Goal: Task Accomplishment & Management: Manage account settings

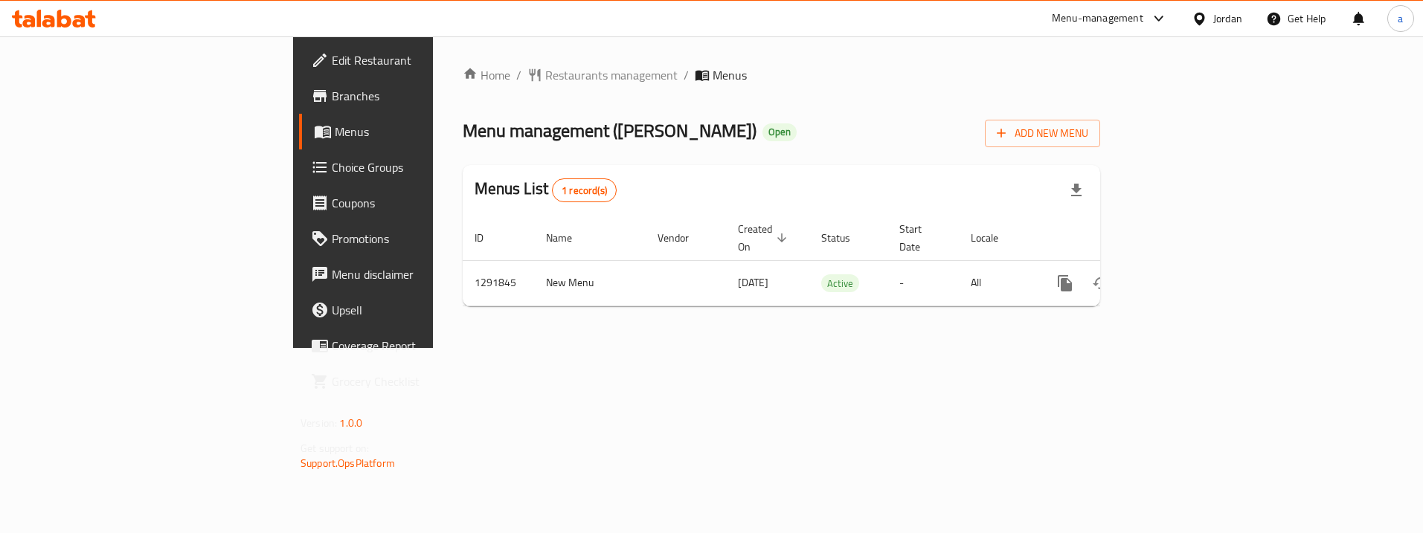
click at [332, 172] on span "Choice Groups" at bounding box center [425, 167] width 187 height 18
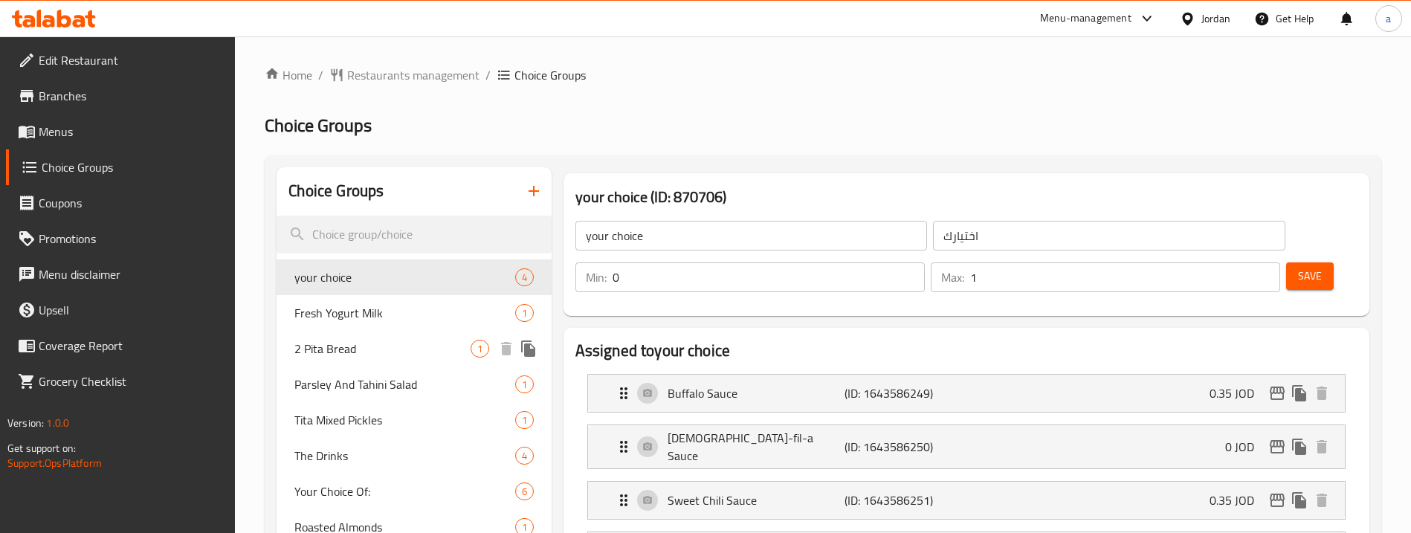
click at [377, 345] on span "2 Pita Bread" at bounding box center [381, 349] width 175 height 18
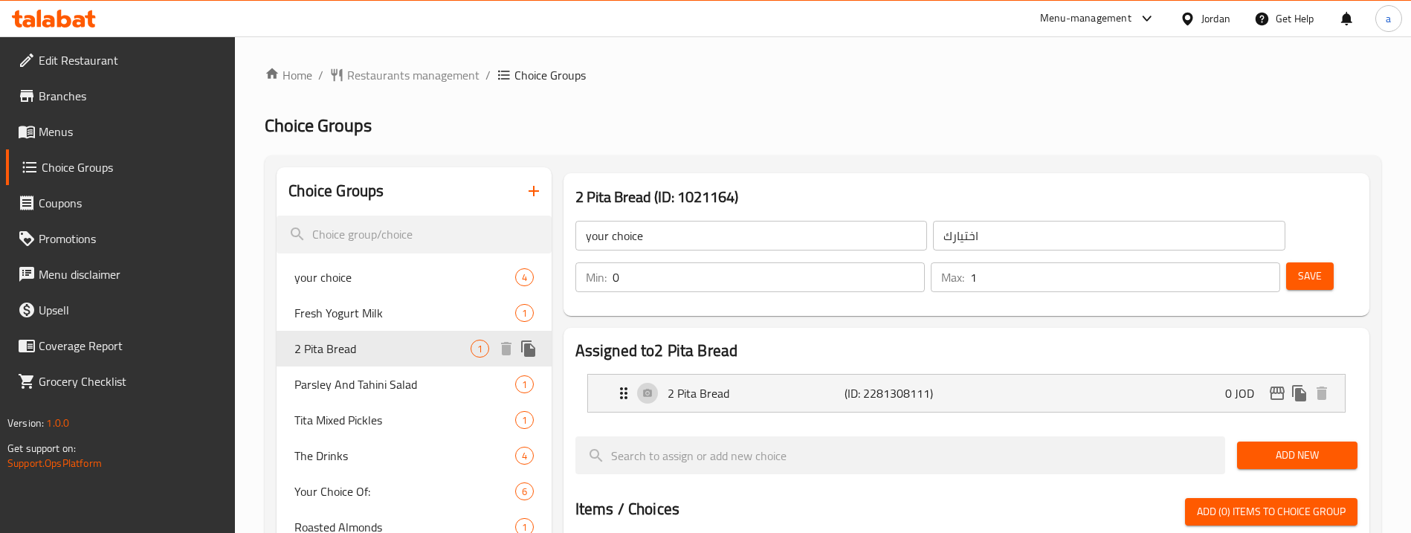
type input "2 Pita Bread"
type input "2 خبز بيتا"
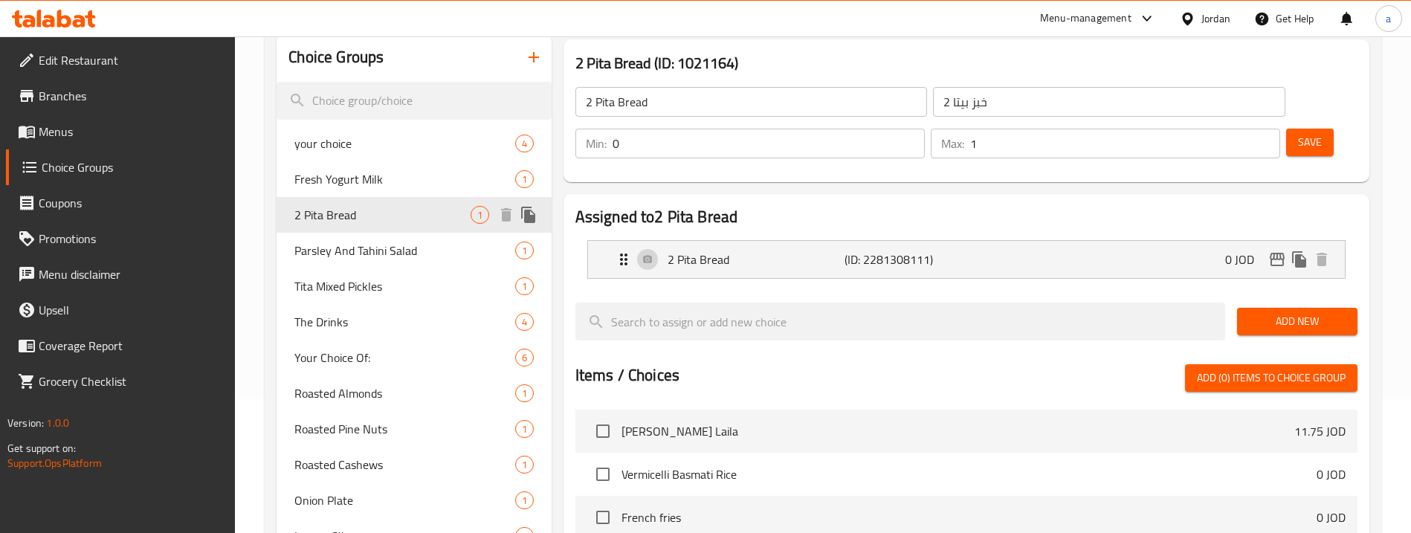
scroll to position [220, 0]
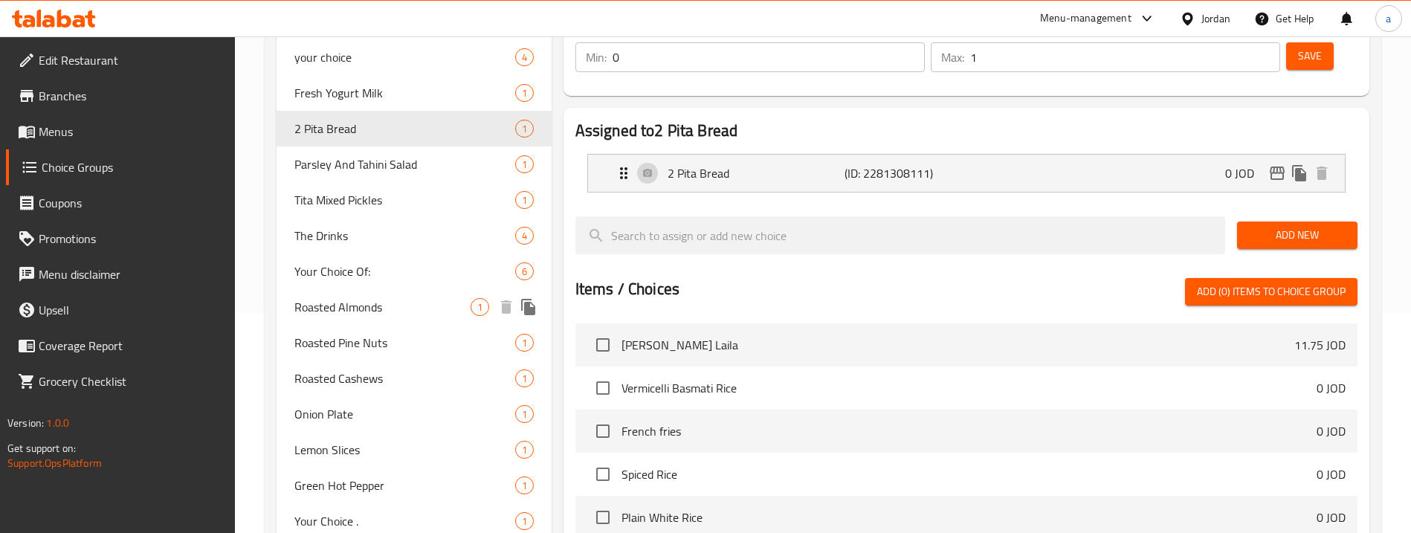
click at [346, 303] on span "Roasted Almonds" at bounding box center [381, 307] width 175 height 18
type input "Roasted Almonds"
type input "لوز محمص"
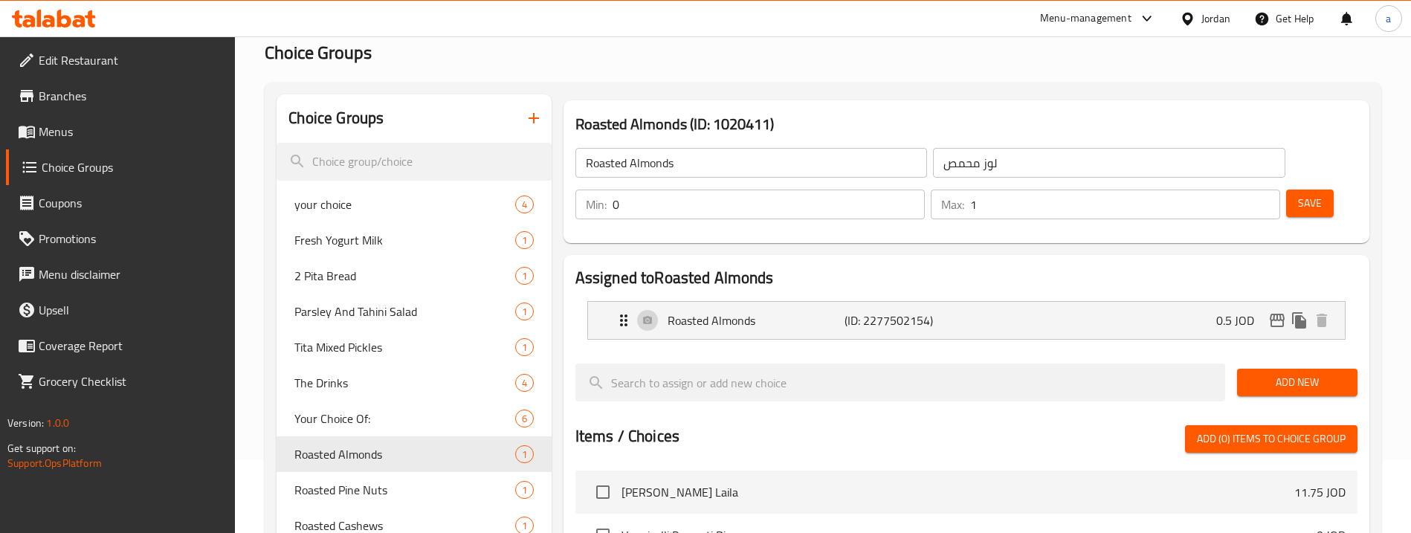
scroll to position [71, 0]
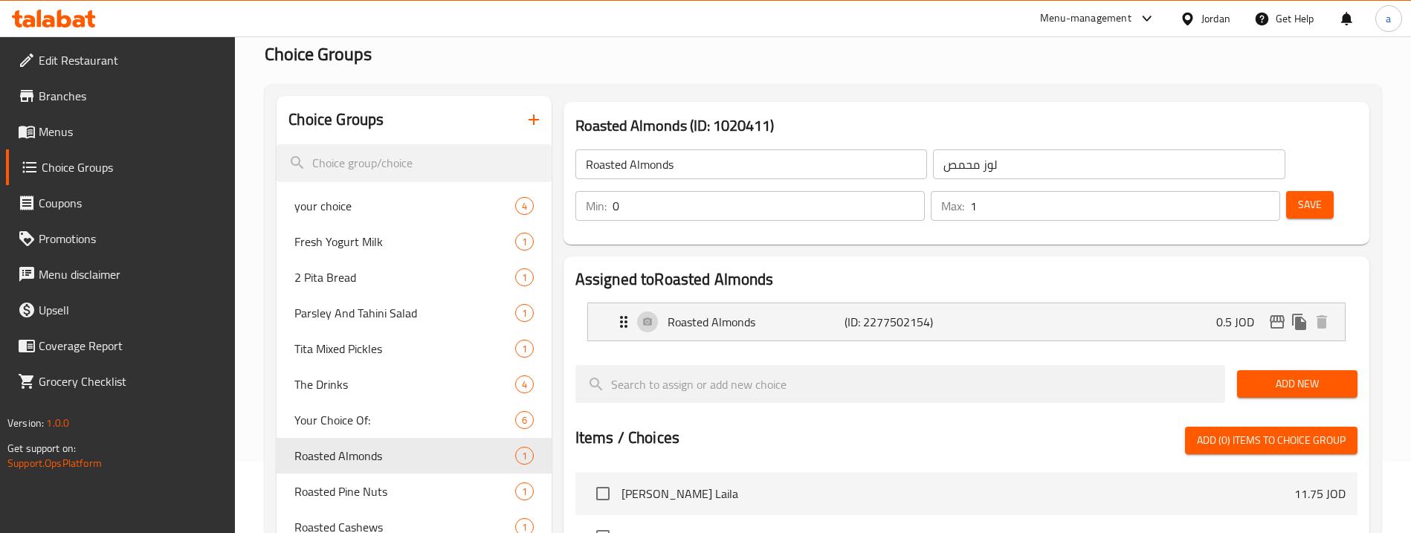
click at [1374, 213] on div "Roasted Almonds (ID: 1020411) Roasted Almonds ​ لوز محمص ​ Min: 0 ​ Max: 1 ​ Sa…" at bounding box center [967, 173] width 818 height 155
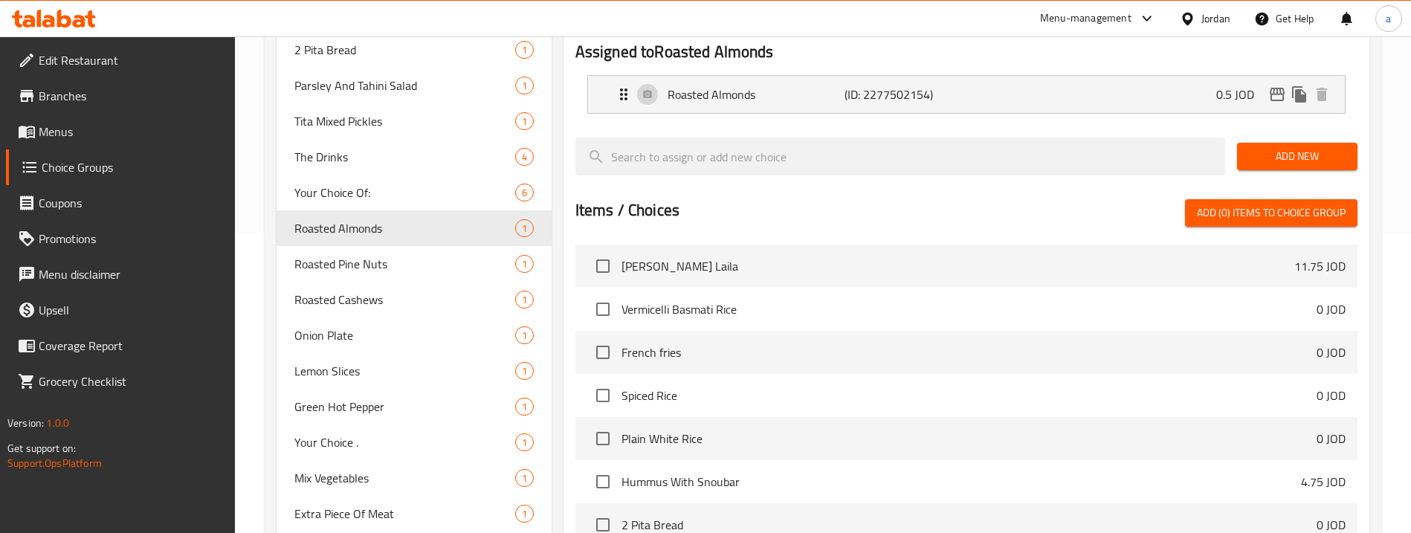
scroll to position [294, 0]
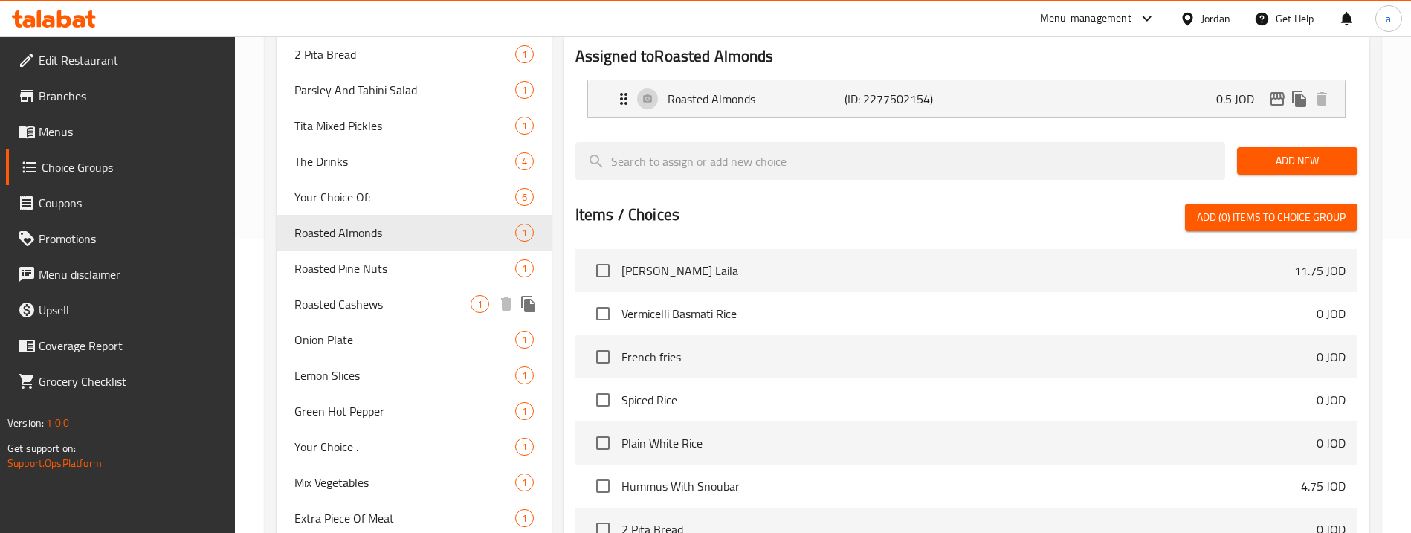
click at [364, 309] on span "Roasted Cashews" at bounding box center [381, 304] width 175 height 18
type input "Roasted Cashews"
type input "كاجو محمص"
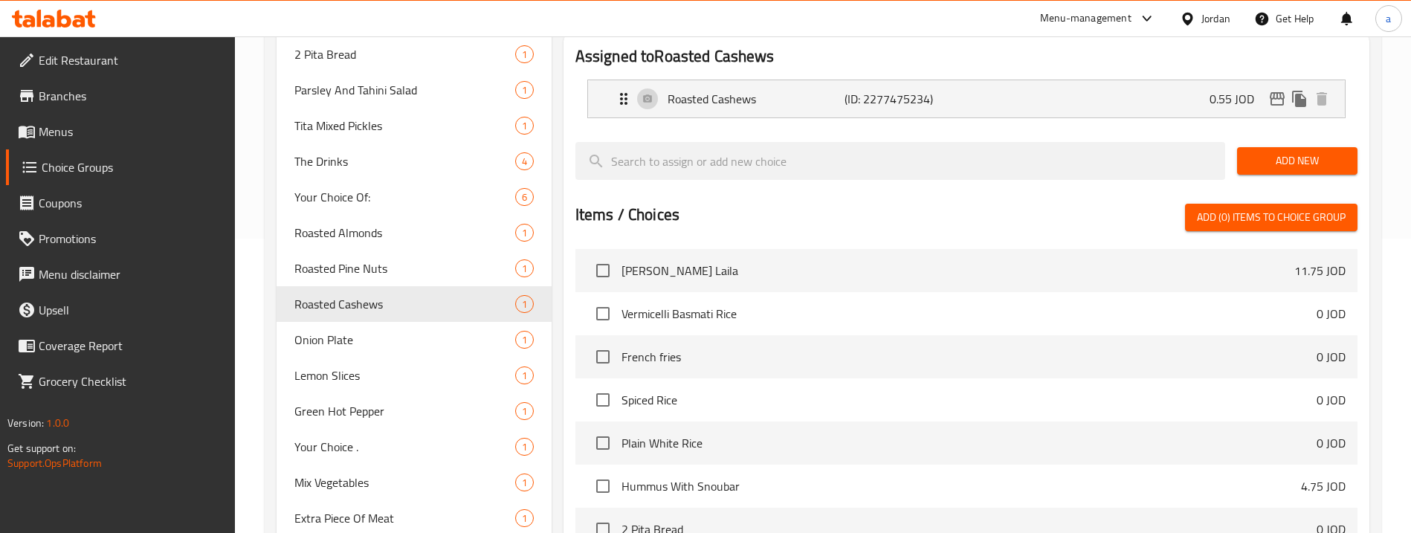
drag, startPoint x: 1369, startPoint y: 194, endPoint x: 1376, endPoint y: 191, distance: 8.0
click at [1374, 192] on div "Assigned to Roasted Cashews Roasted Cashews (ID: 2277475234) 0.55 JOD Name (En)…" at bounding box center [967, 304] width 818 height 553
click at [1377, 190] on div "Choice Groups your choice 4 Fresh Yogurt Milk 1 2 Pita Bread 1 Parsley And Tahi…" at bounding box center [823, 368] width 1117 height 1014
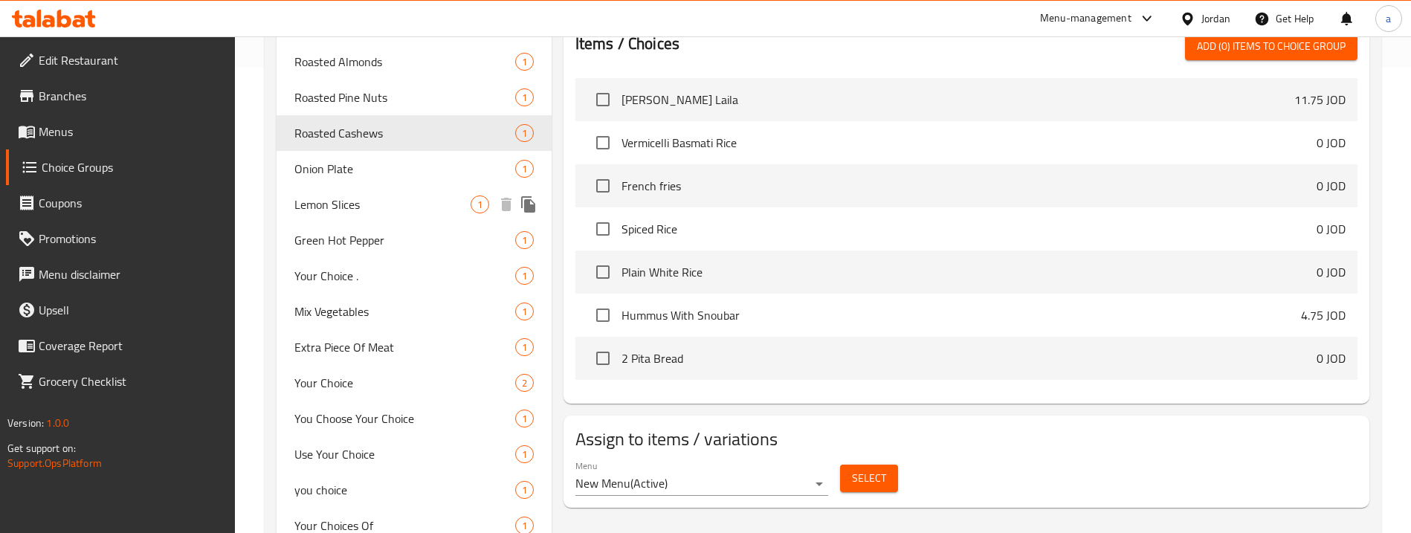
scroll to position [443, 0]
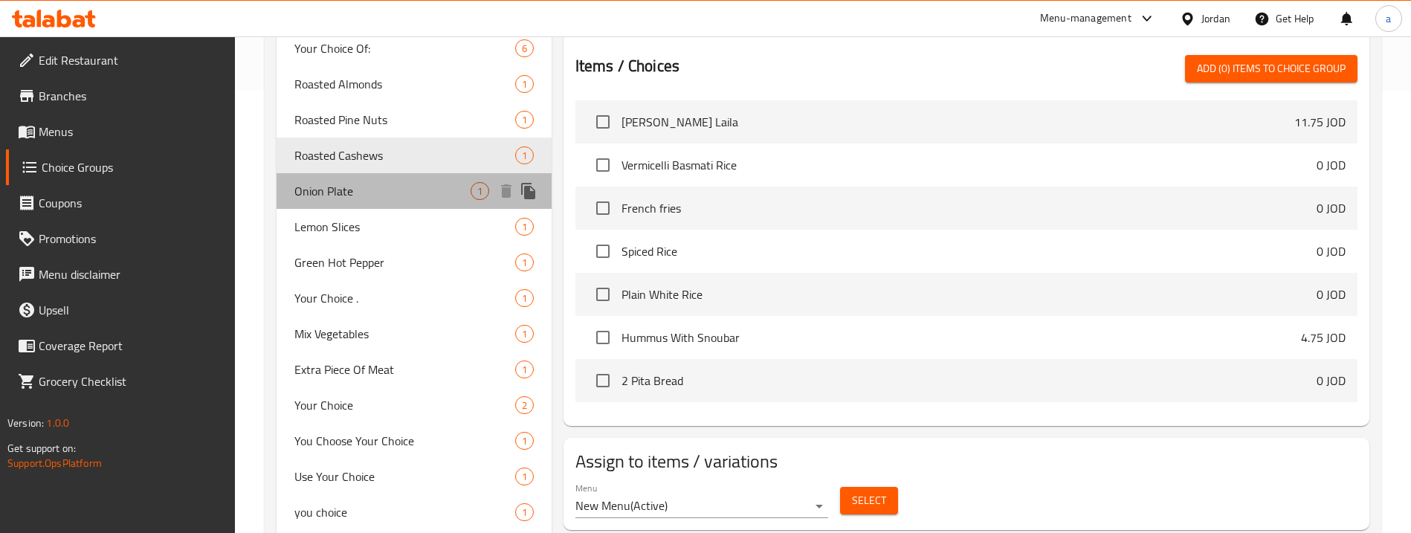
click at [373, 195] on span "Onion Plate" at bounding box center [381, 191] width 175 height 18
type input "Onion Plate"
type input "طبق بصل"
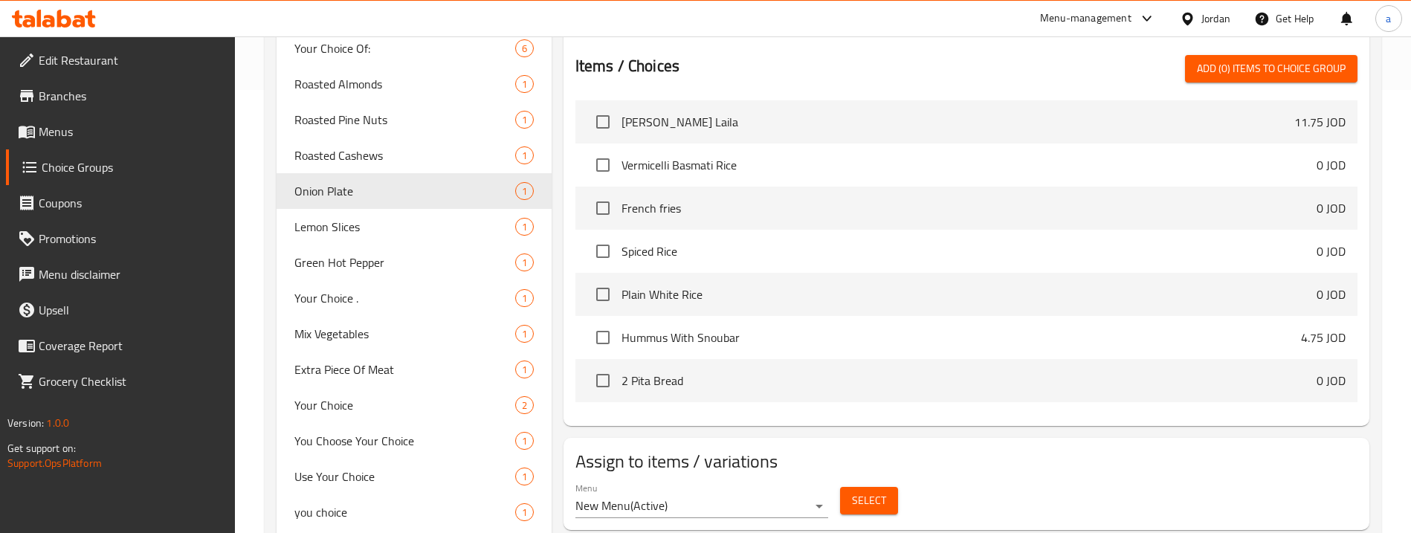
click at [1375, 279] on div "Assigned to Onion Plate Onion Rings Plate (ID: 2278097400) 0.3 JOD Name (En) On…" at bounding box center [967, 155] width 818 height 553
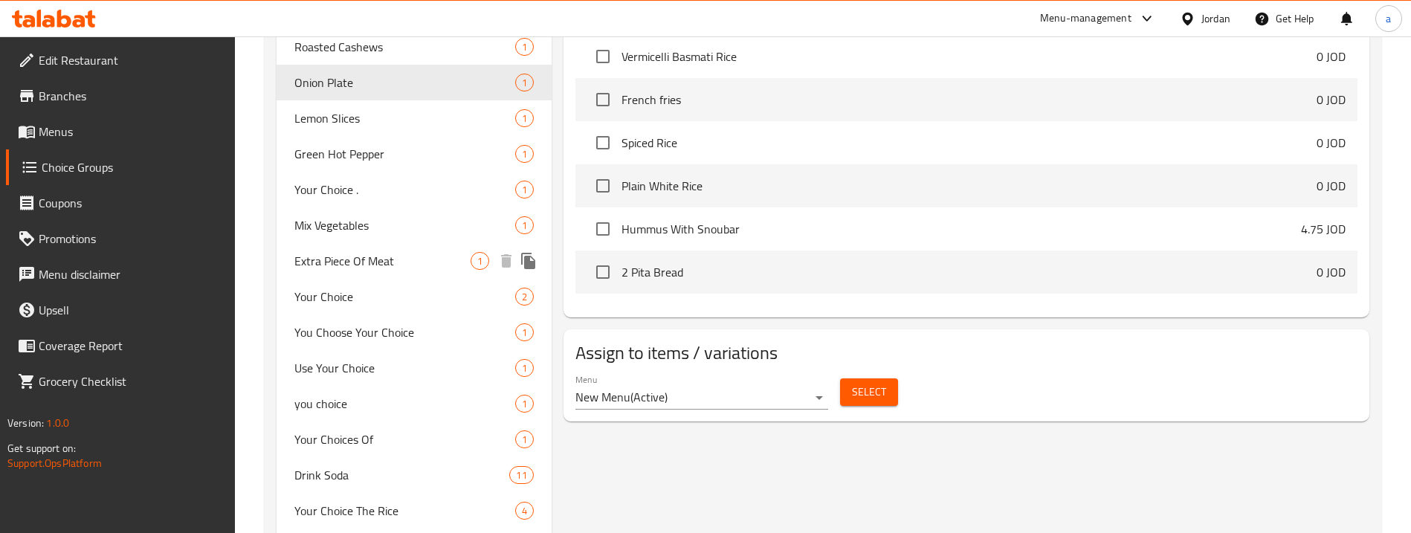
scroll to position [518, 0]
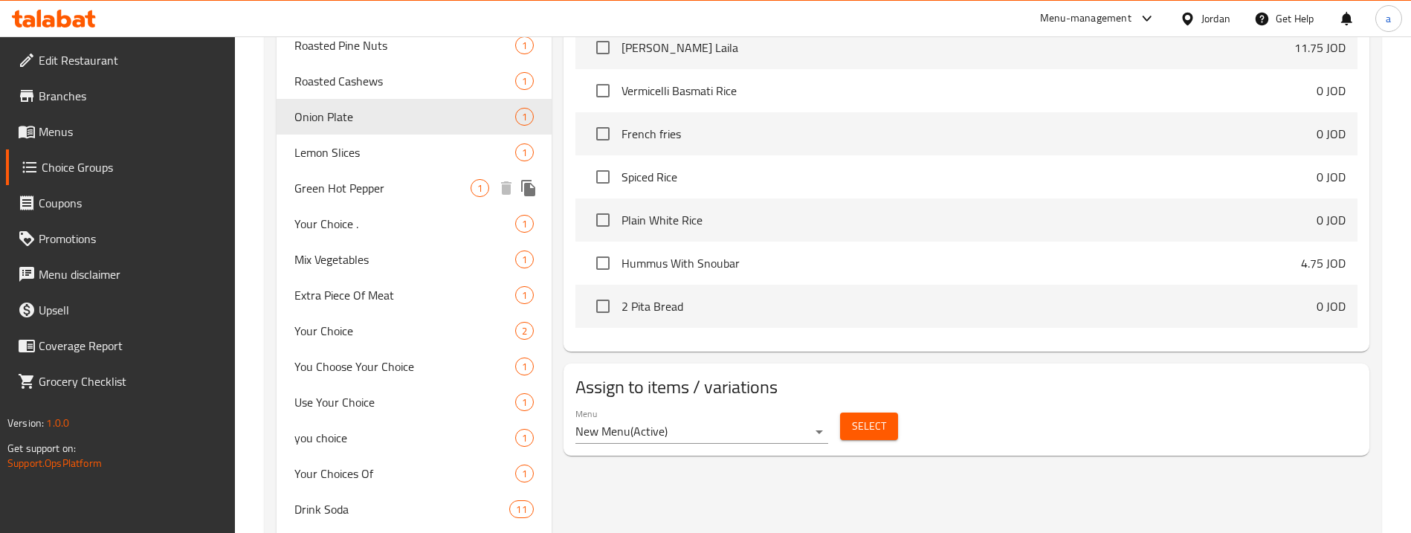
click at [355, 187] on span "Green Hot Pepper" at bounding box center [381, 188] width 175 height 18
type input "Green Hot Pepper"
type input "فلفل اخضر حار"
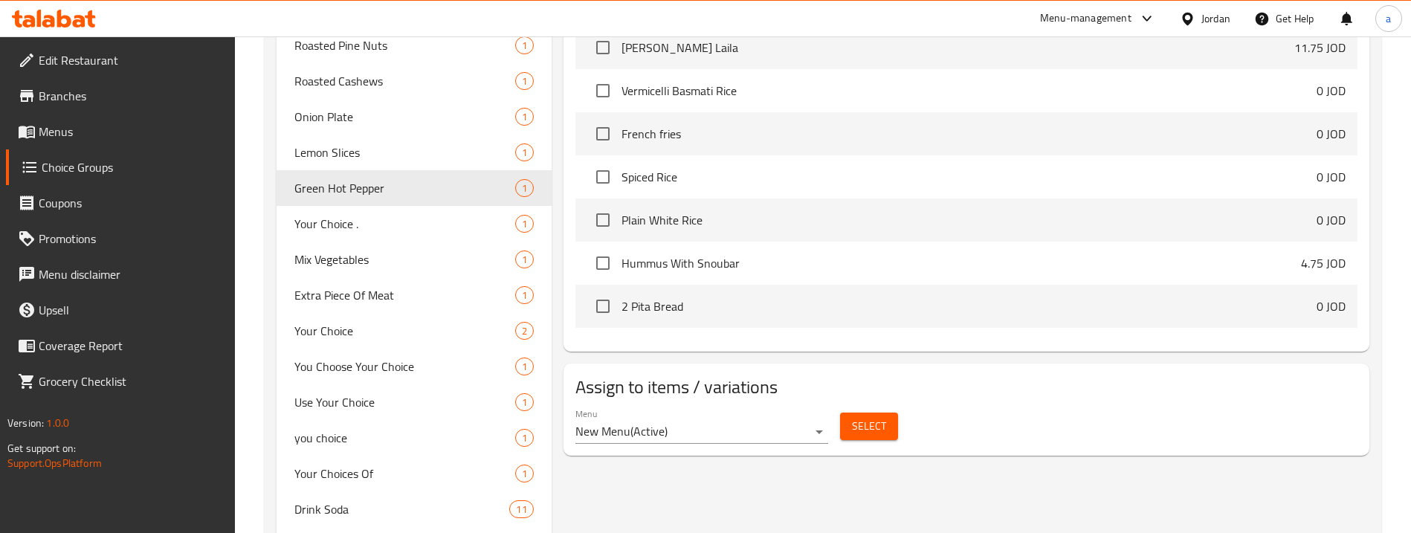
click at [1373, 219] on div "Assigned to Green Hot Pepper Green Hot Pepper (ID: 2212973596) 0.35 JOD Name (E…" at bounding box center [967, 80] width 818 height 553
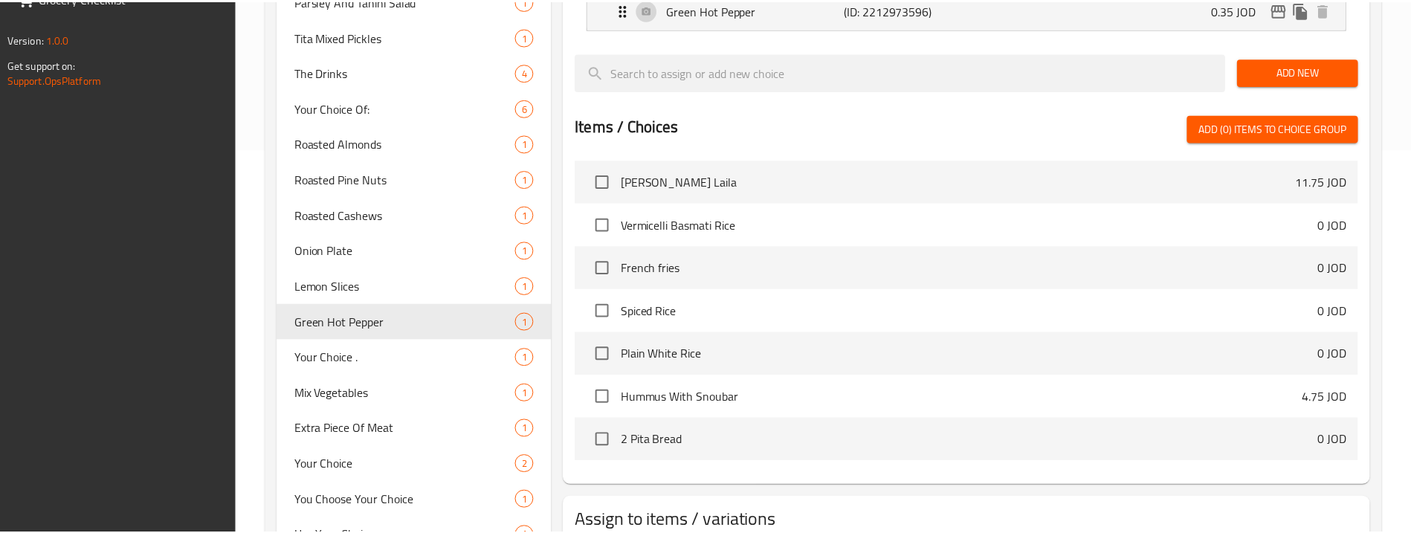
scroll to position [666, 0]
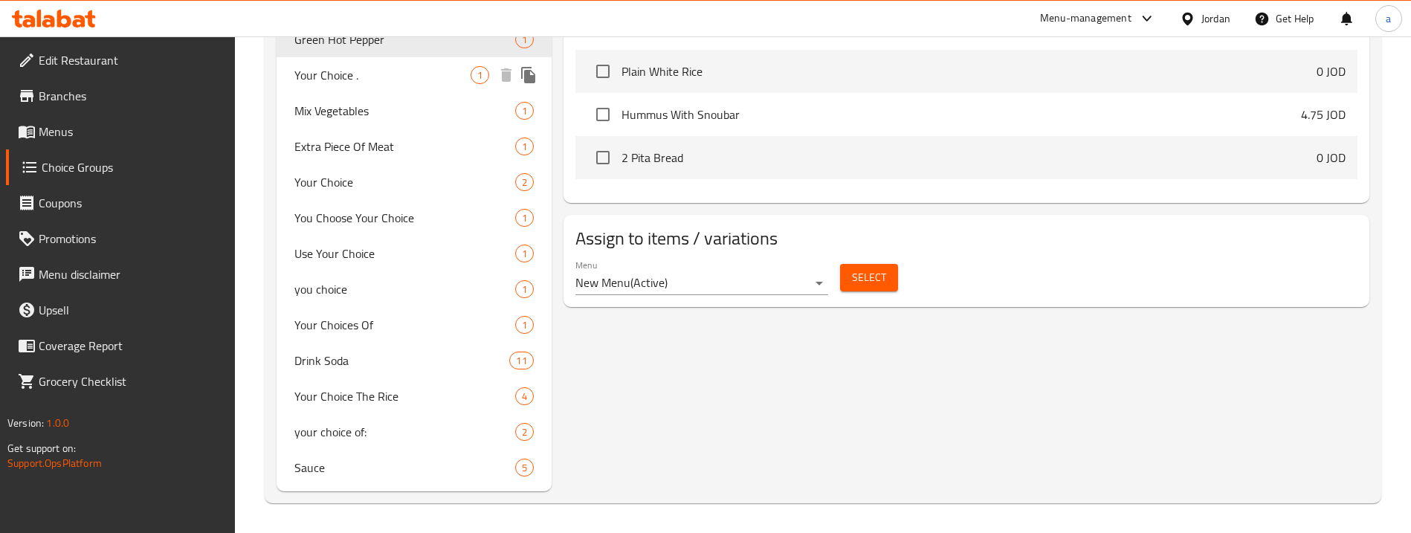
click at [347, 84] on span "Your Choice ." at bounding box center [381, 75] width 175 height 18
type input "Your Choice ."
type input "اختيارك ."
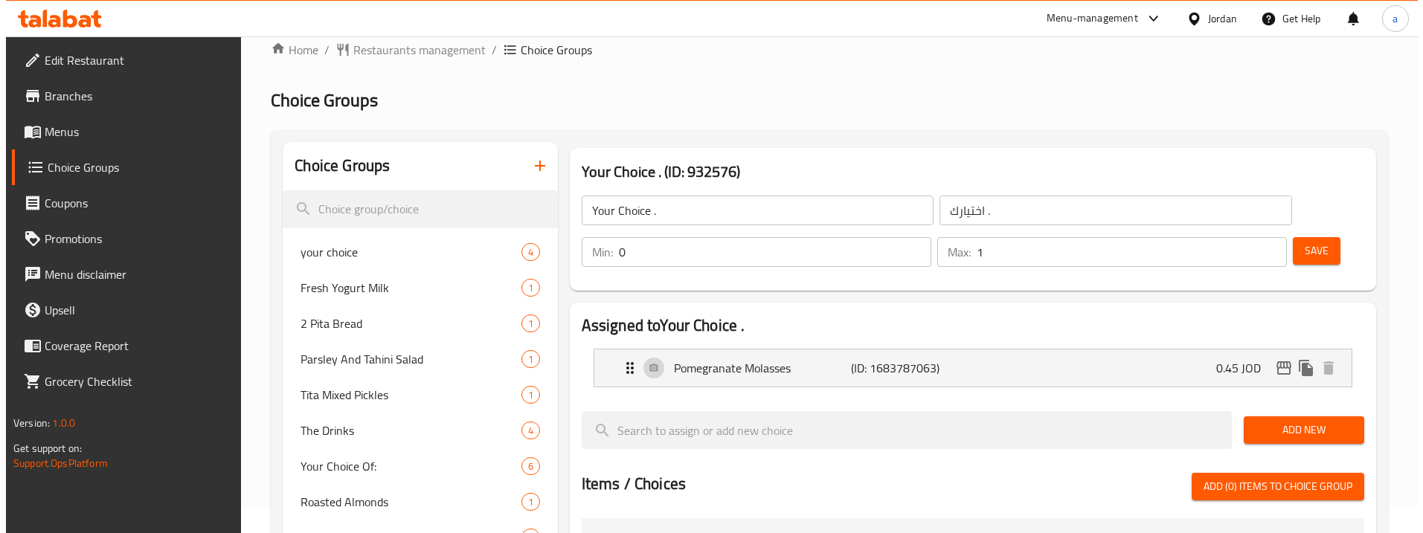
scroll to position [0, 0]
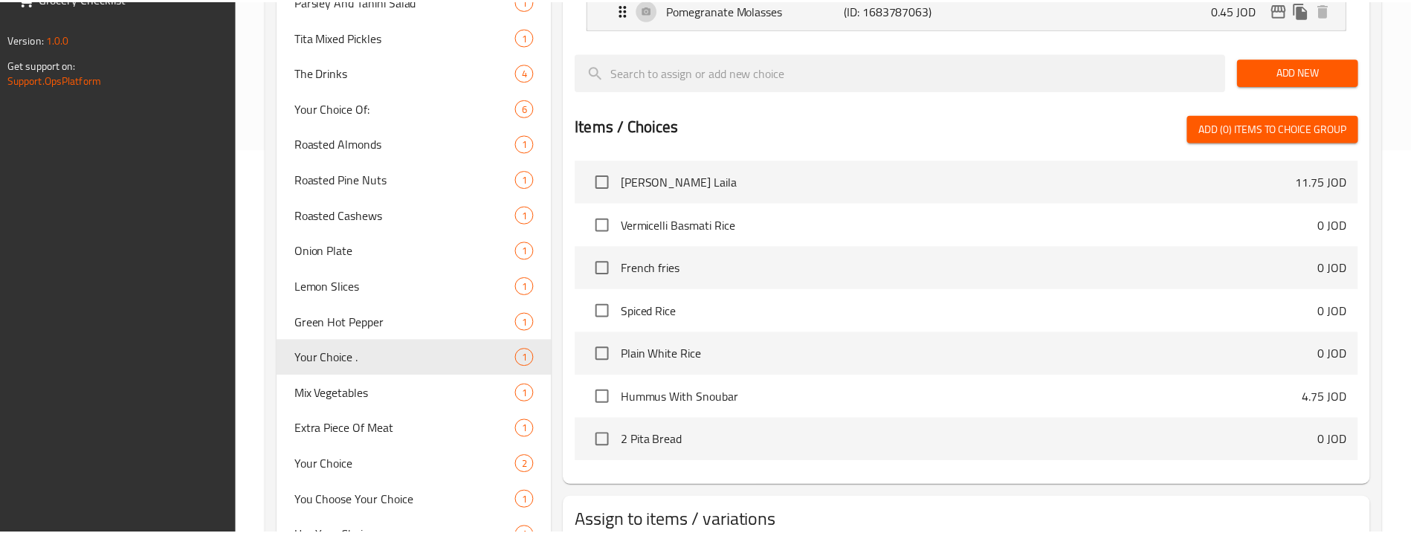
scroll to position [666, 0]
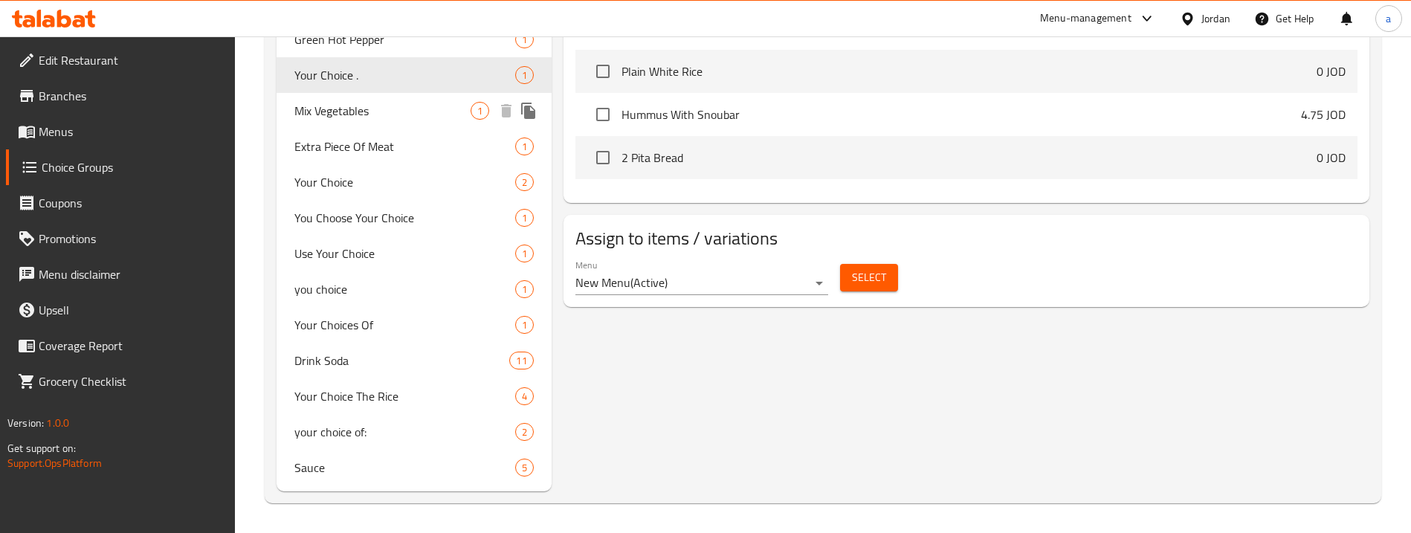
click at [323, 111] on span "Mix Vegetables" at bounding box center [381, 111] width 175 height 18
type input "Mix Vegetables"
type input "خضره مشكله"
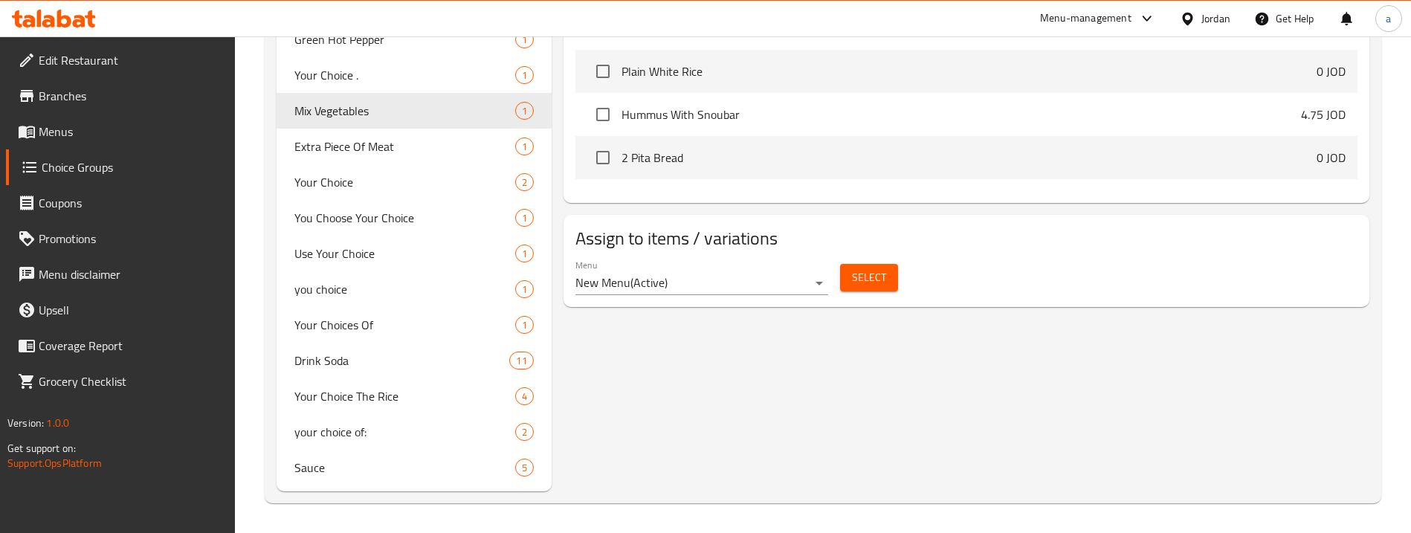
click at [1375, 264] on div "Assign to items / variations Menu New Menu ( Active ) Select" at bounding box center [967, 261] width 818 height 104
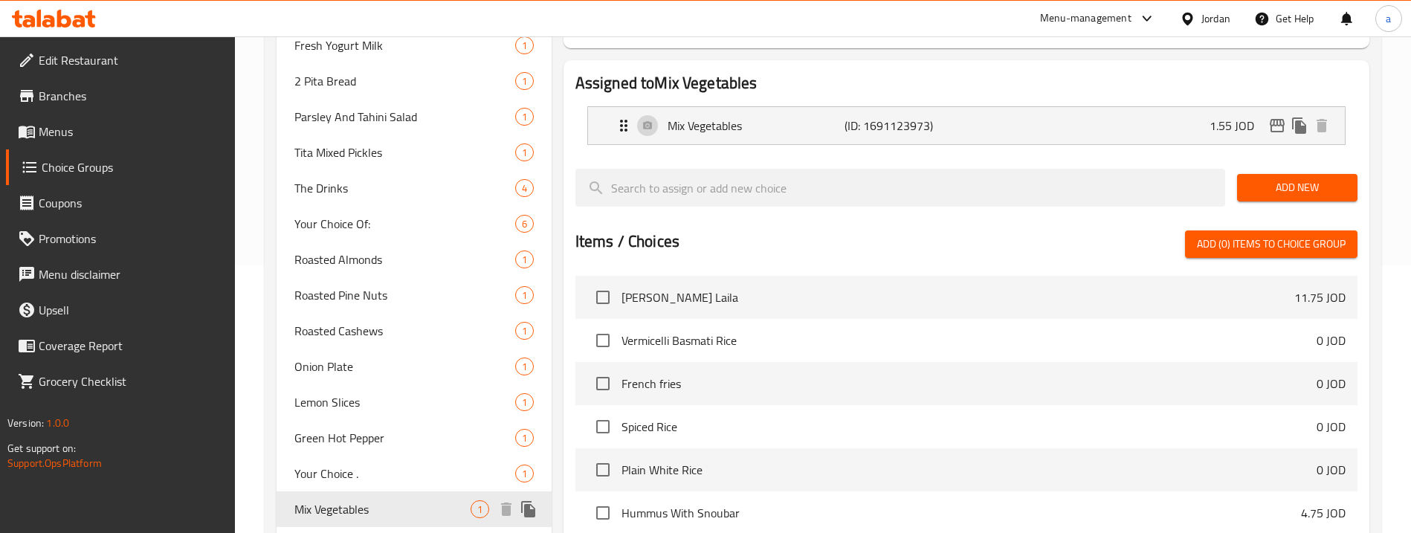
scroll to position [294, 0]
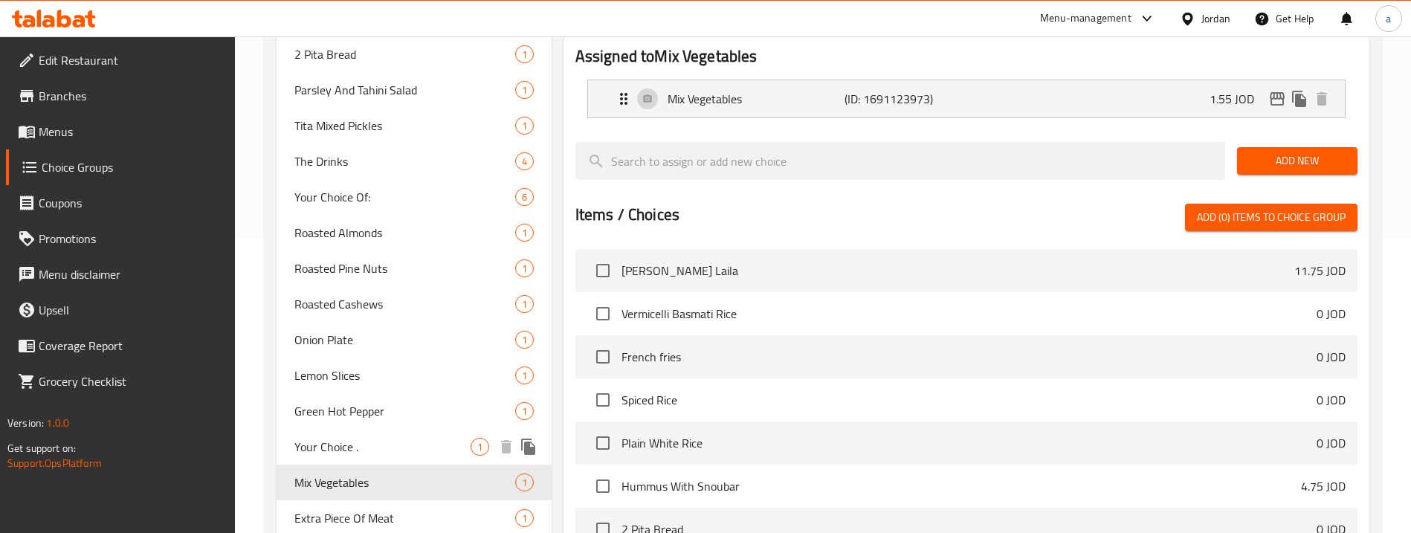
click at [369, 454] on span "Your Choice ." at bounding box center [381, 447] width 175 height 18
type input "Your Choice ."
type input "اختيارك ."
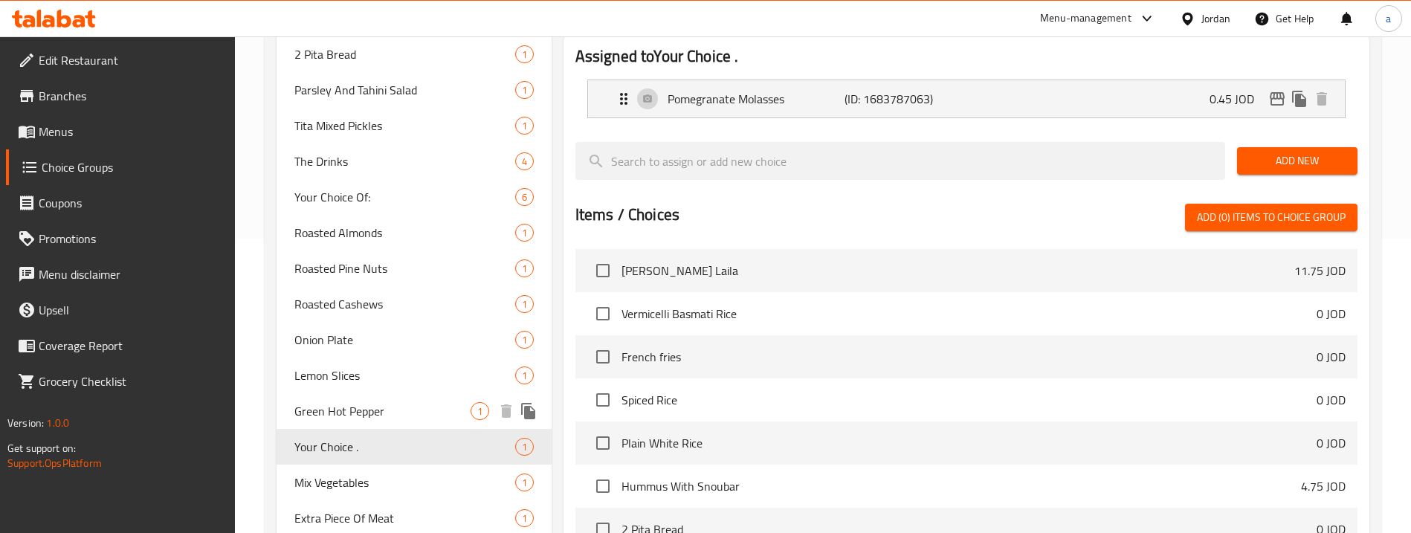
click at [364, 410] on span "Green Hot Pepper" at bounding box center [381, 411] width 175 height 18
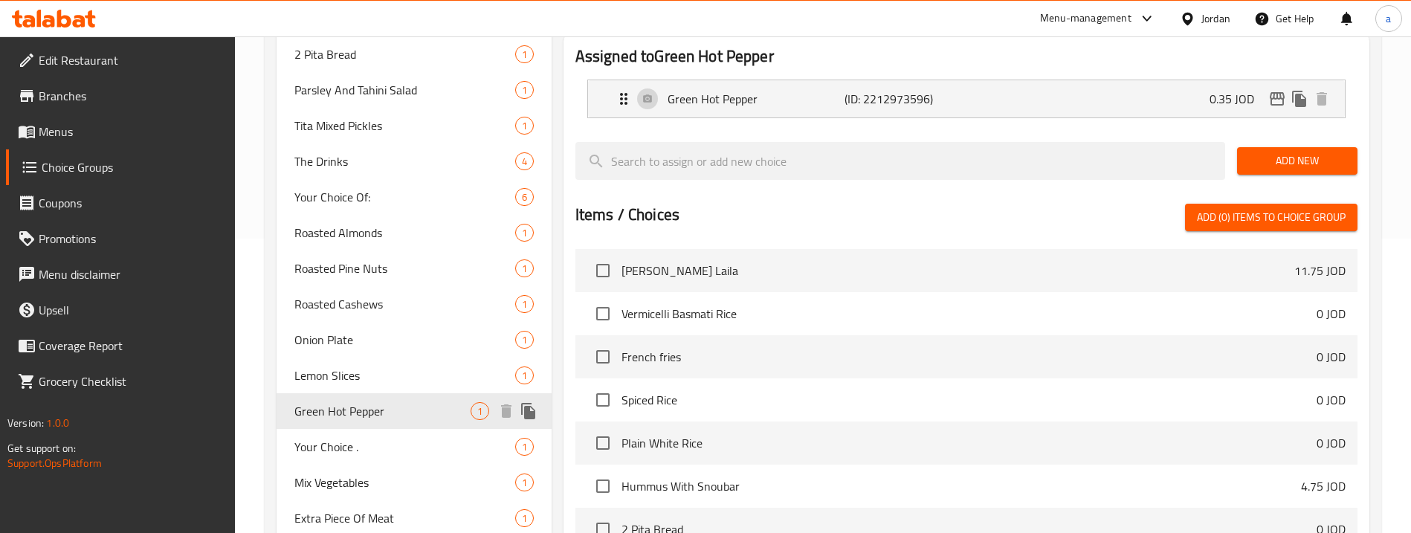
type input "Green Hot Pepper"
type input "فلفل اخضر حار"
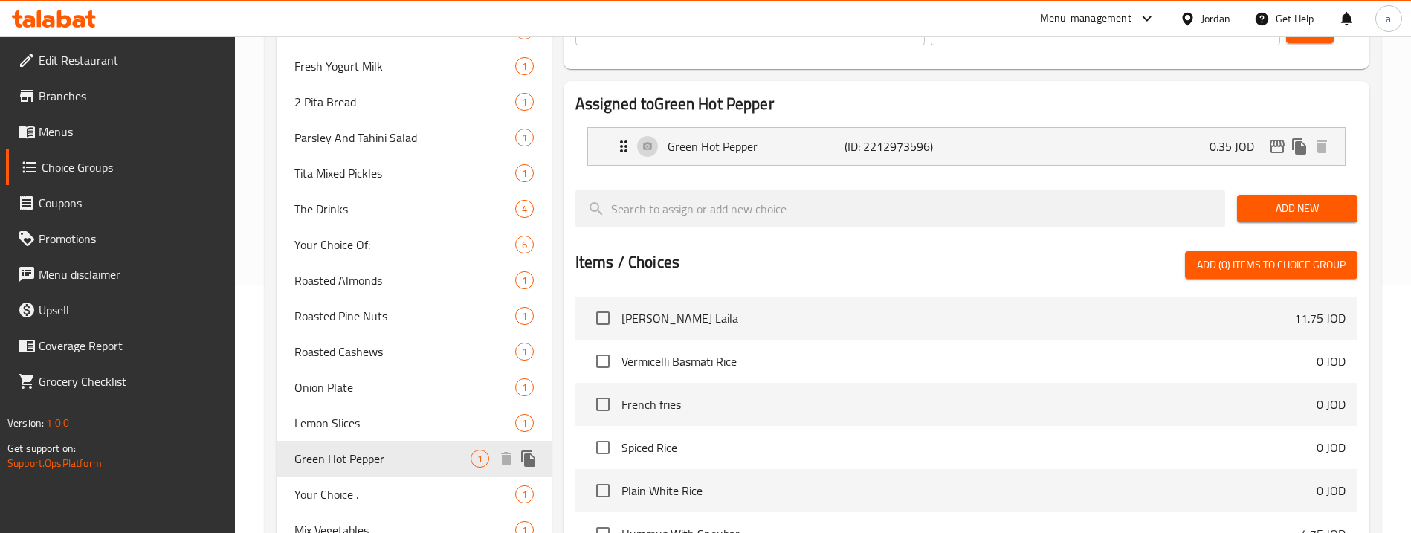
scroll to position [220, 0]
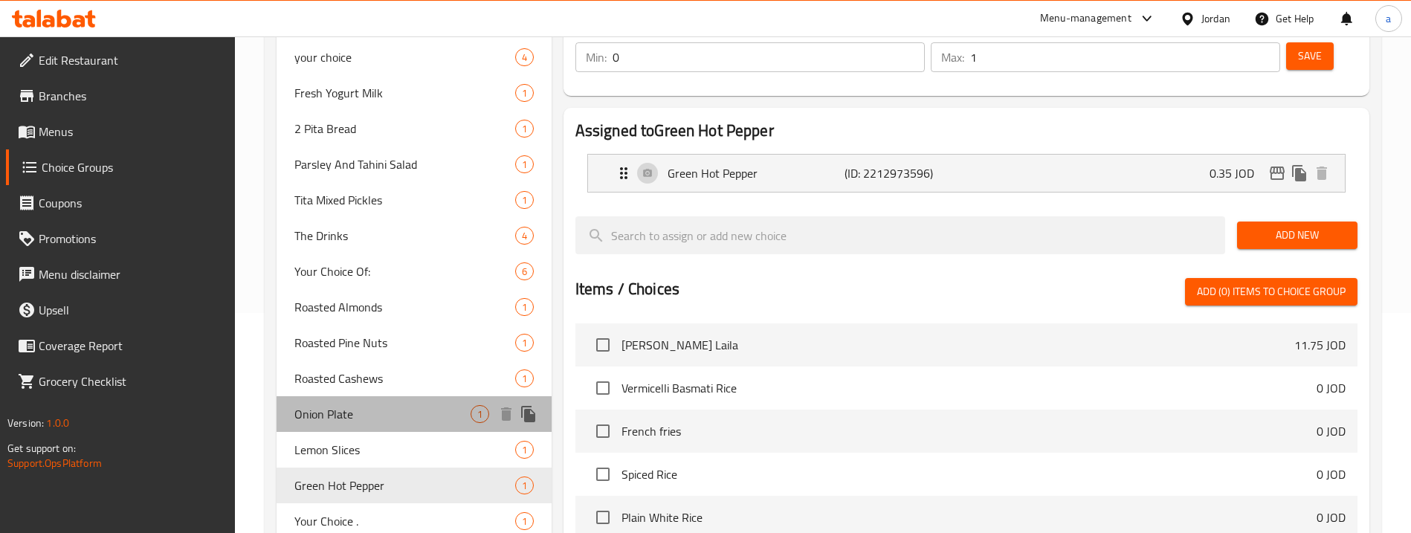
click at [350, 423] on span "Onion Plate" at bounding box center [381, 414] width 175 height 18
type input "Onion Plate"
type input "طبق بصل"
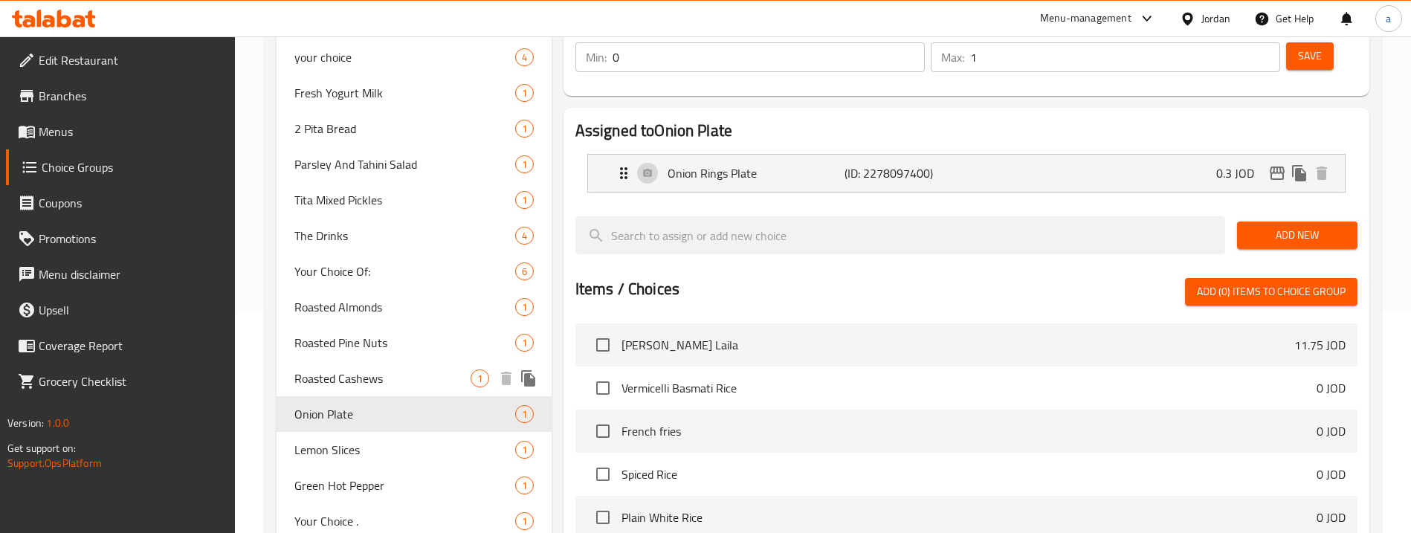
click at [356, 381] on span "Roasted Cashews" at bounding box center [381, 379] width 175 height 18
type input "Roasted Cashews"
type input "كاجو محمص"
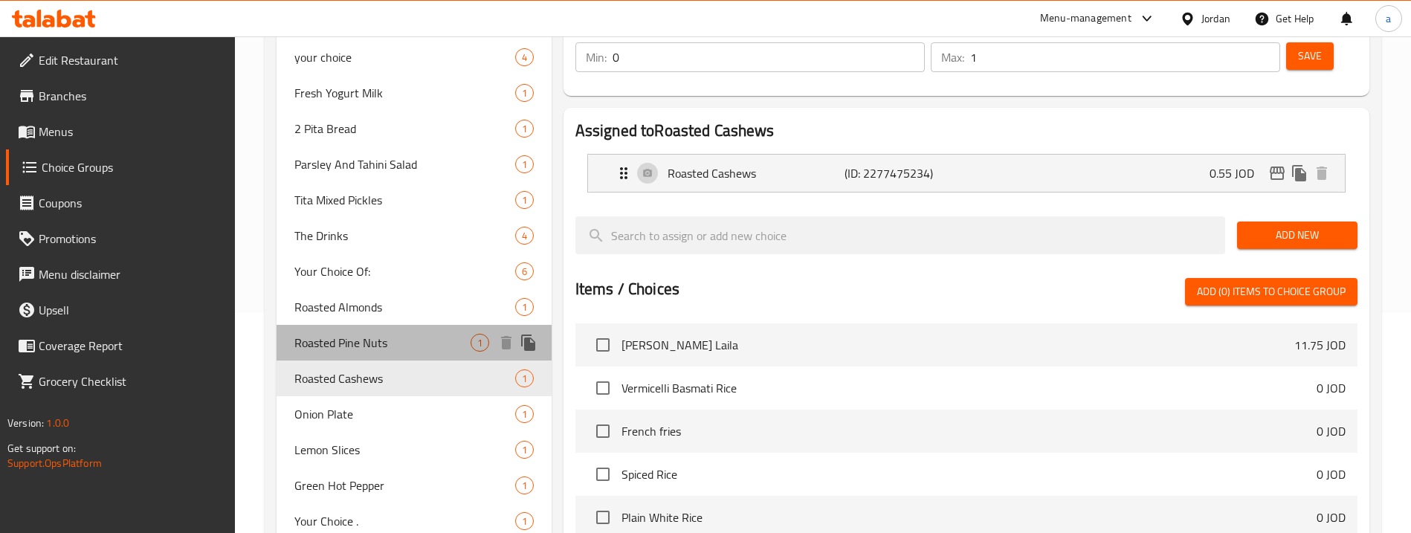
click at [366, 346] on span "Roasted Pine Nuts" at bounding box center [381, 343] width 175 height 18
type input "Roasted Pine Nuts"
type input "صنوبر محمص"
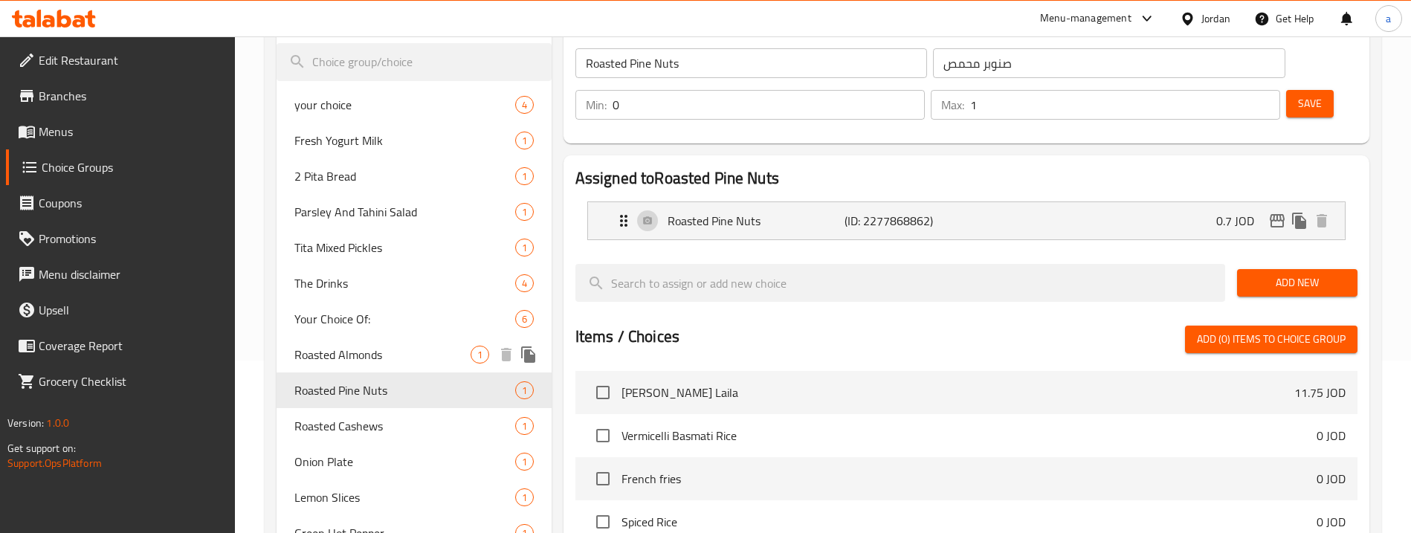
scroll to position [146, 0]
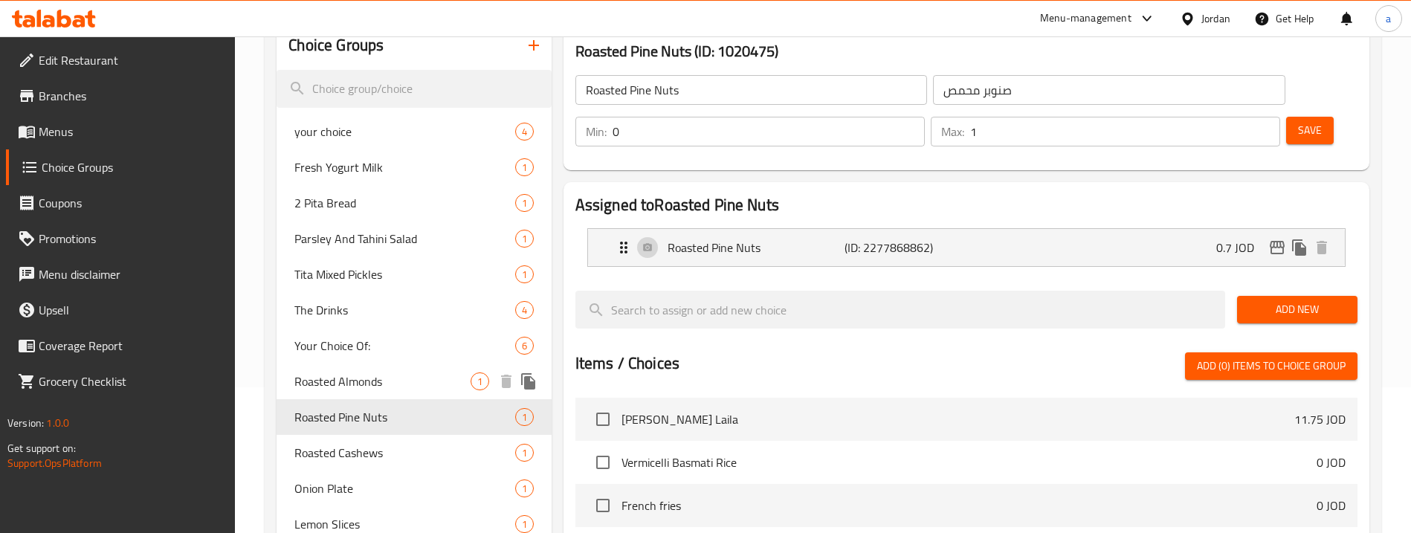
click at [355, 373] on span "Roasted Almonds" at bounding box center [381, 382] width 175 height 18
type input "Roasted Almonds"
type input "لوز محمص"
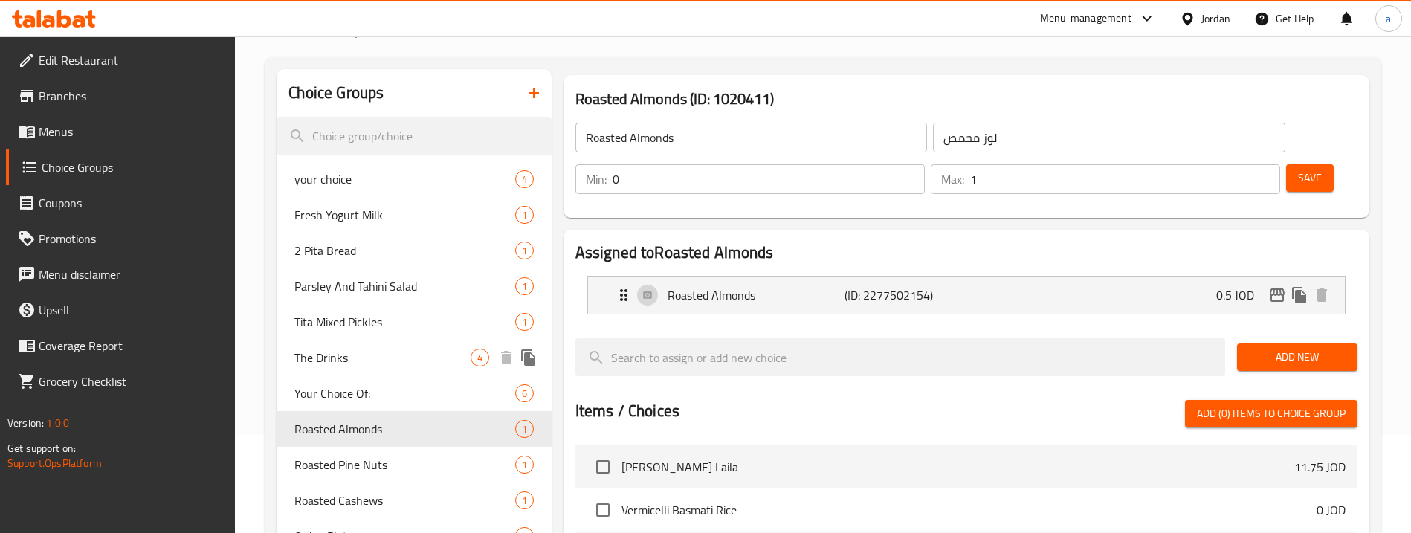
scroll to position [71, 0]
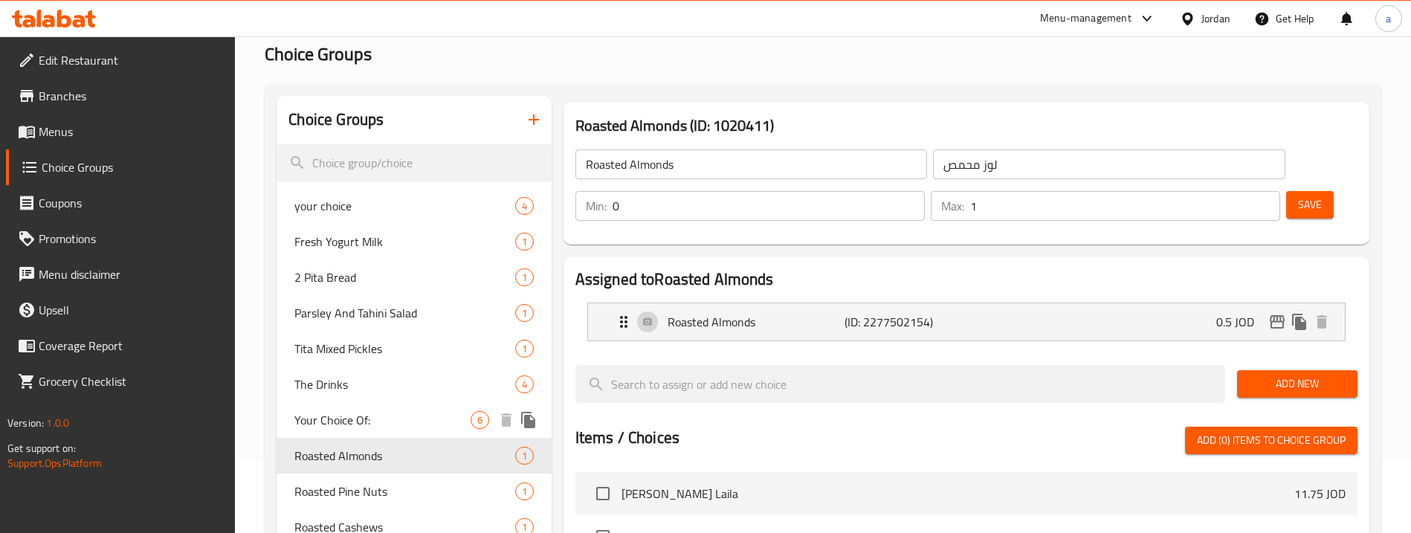
click at [355, 422] on span "Your Choice Of:" at bounding box center [381, 420] width 175 height 18
type input "Your Choice Of:"
type input "إختيارك من:"
type input "1"
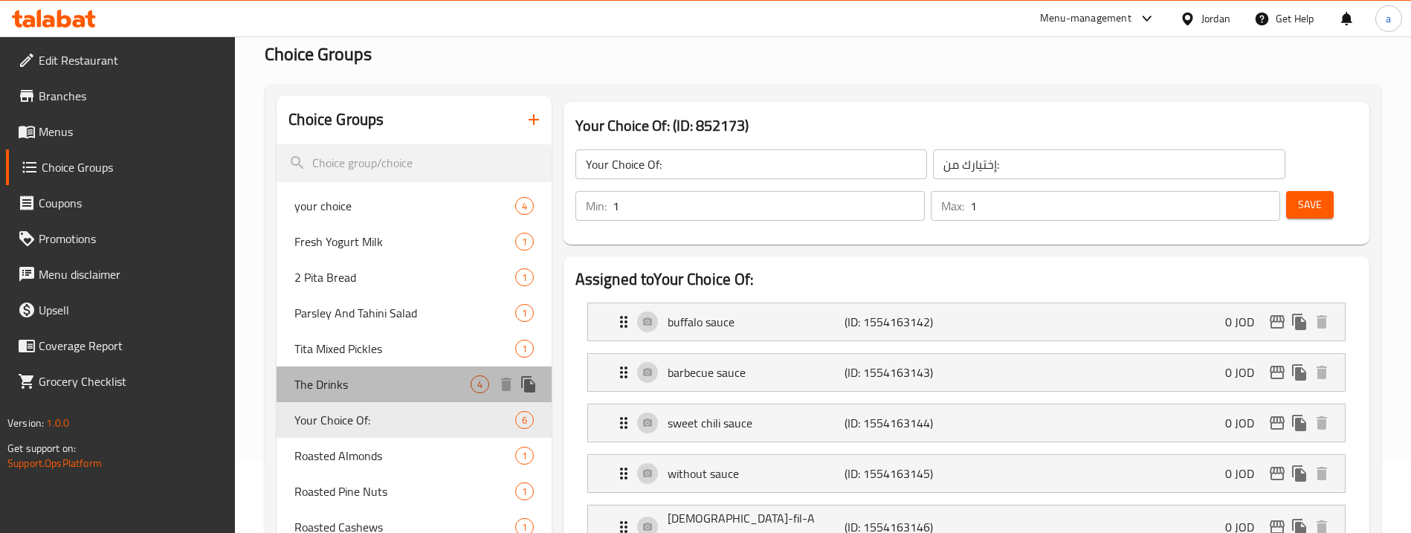
click at [355, 386] on span "The Drinks" at bounding box center [381, 385] width 175 height 18
type input "The Drinks"
type input "مشروبات"
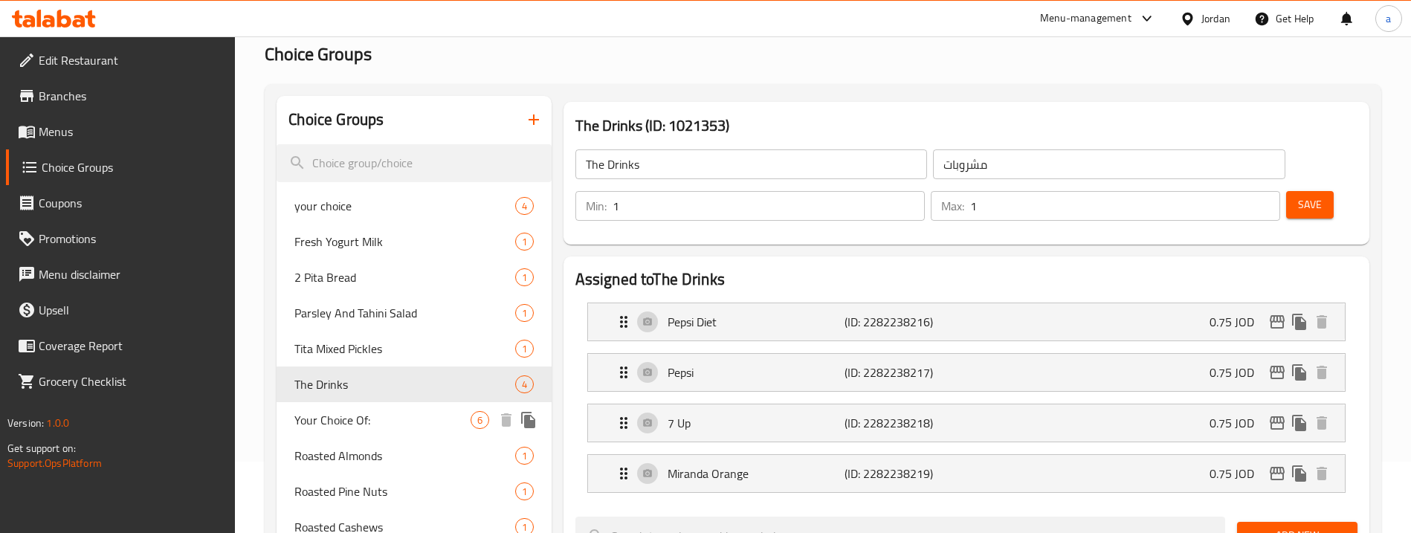
click at [357, 422] on span "Your Choice Of:" at bounding box center [381, 420] width 175 height 18
type input "Your Choice Of:"
type input "إختيارك من:"
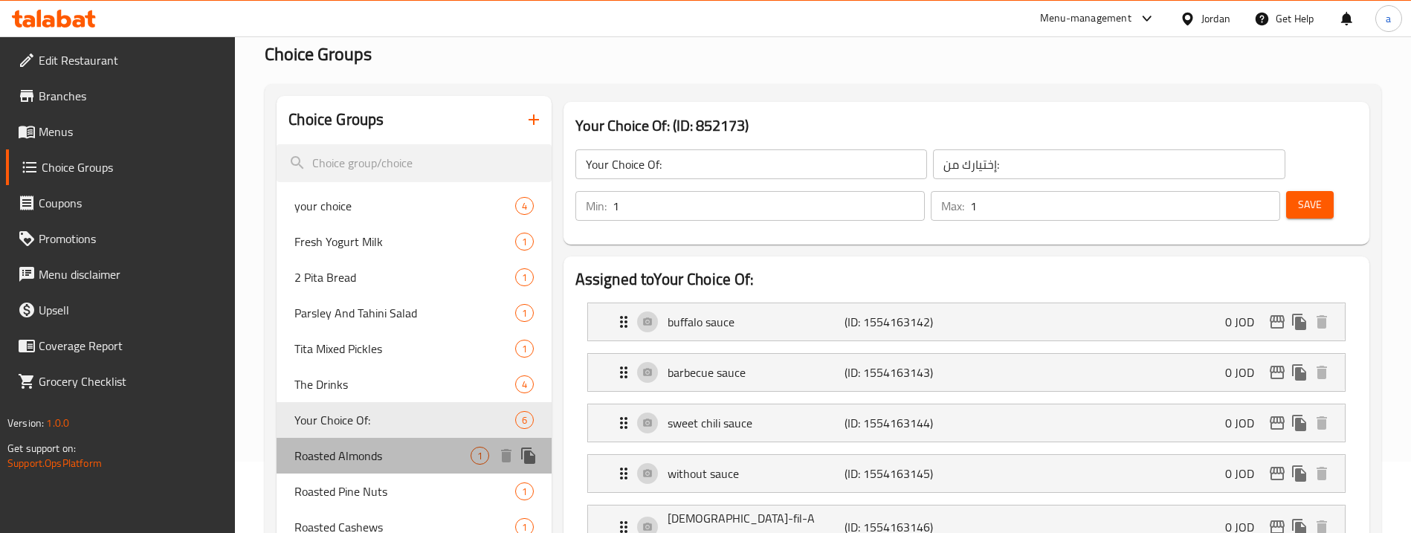
click at [356, 457] on span "Roasted Almonds" at bounding box center [381, 456] width 175 height 18
type input "Roasted Almonds"
type input "لوز محمص"
type input "0"
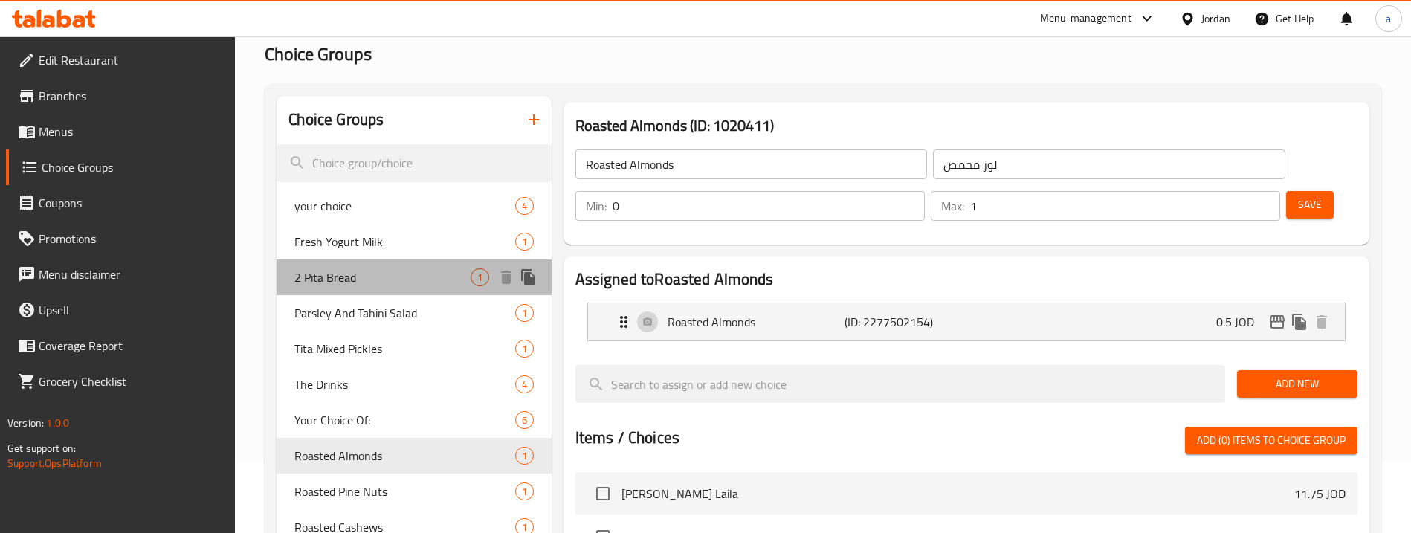
click at [355, 284] on span "2 Pita Bread" at bounding box center [381, 277] width 175 height 18
type input "2 Pita Bread"
type input "2 خبز بيتا"
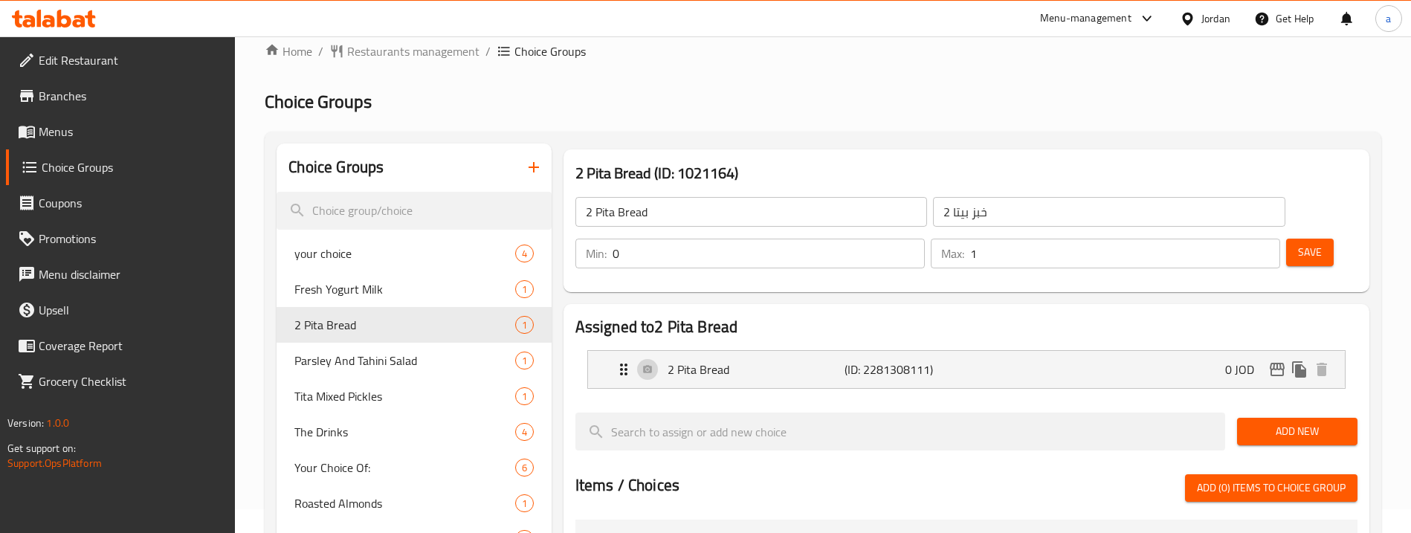
scroll to position [0, 0]
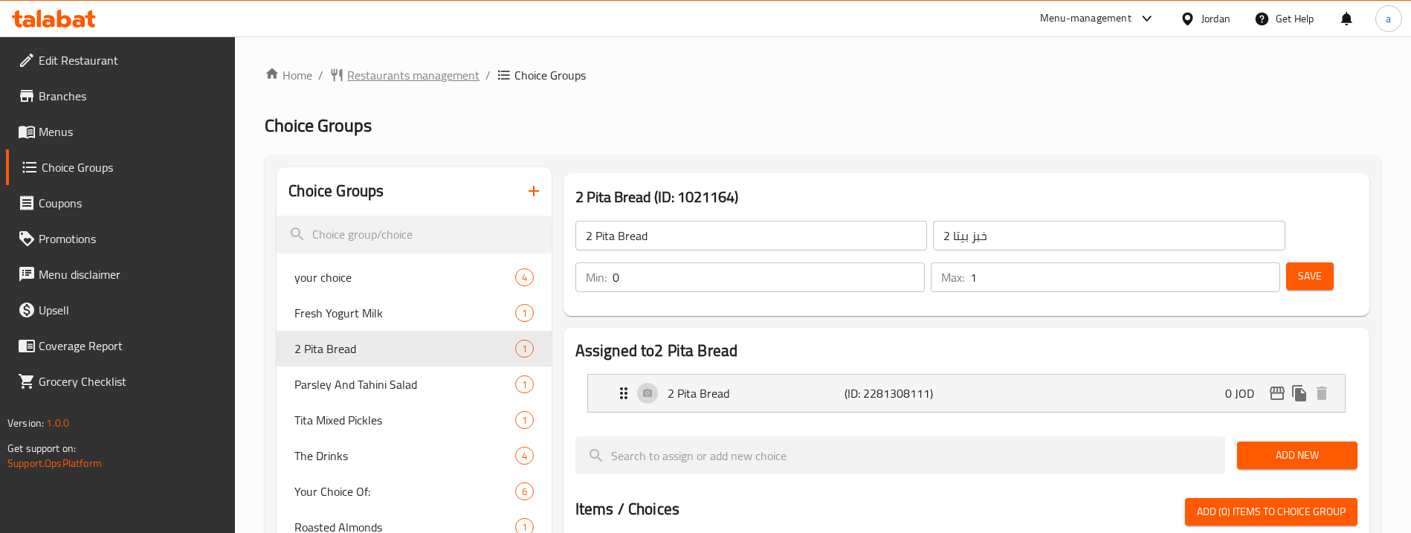
click at [373, 71] on span "Restaurants management" at bounding box center [413, 75] width 132 height 18
